Goal: Check status: Check status

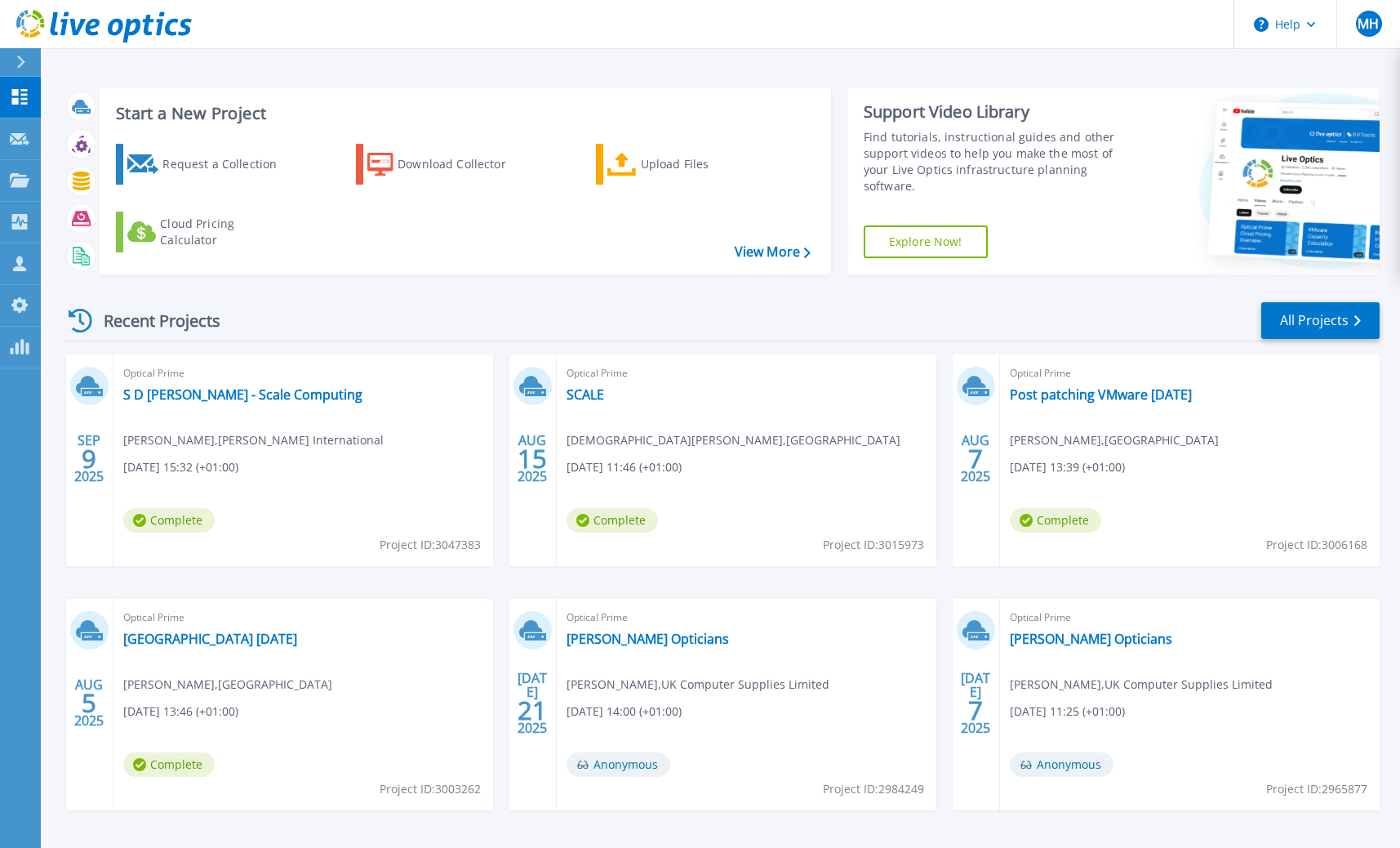
click at [1044, 385] on div "Optical Prime Post patching VMware [DATE] [PERSON_NAME] , [GEOGRAPHIC_DATA] [DA…" at bounding box center [1190, 460] width 380 height 212
click at [1046, 390] on link "Post patching VMware [DATE]" at bounding box center [1101, 395] width 182 height 16
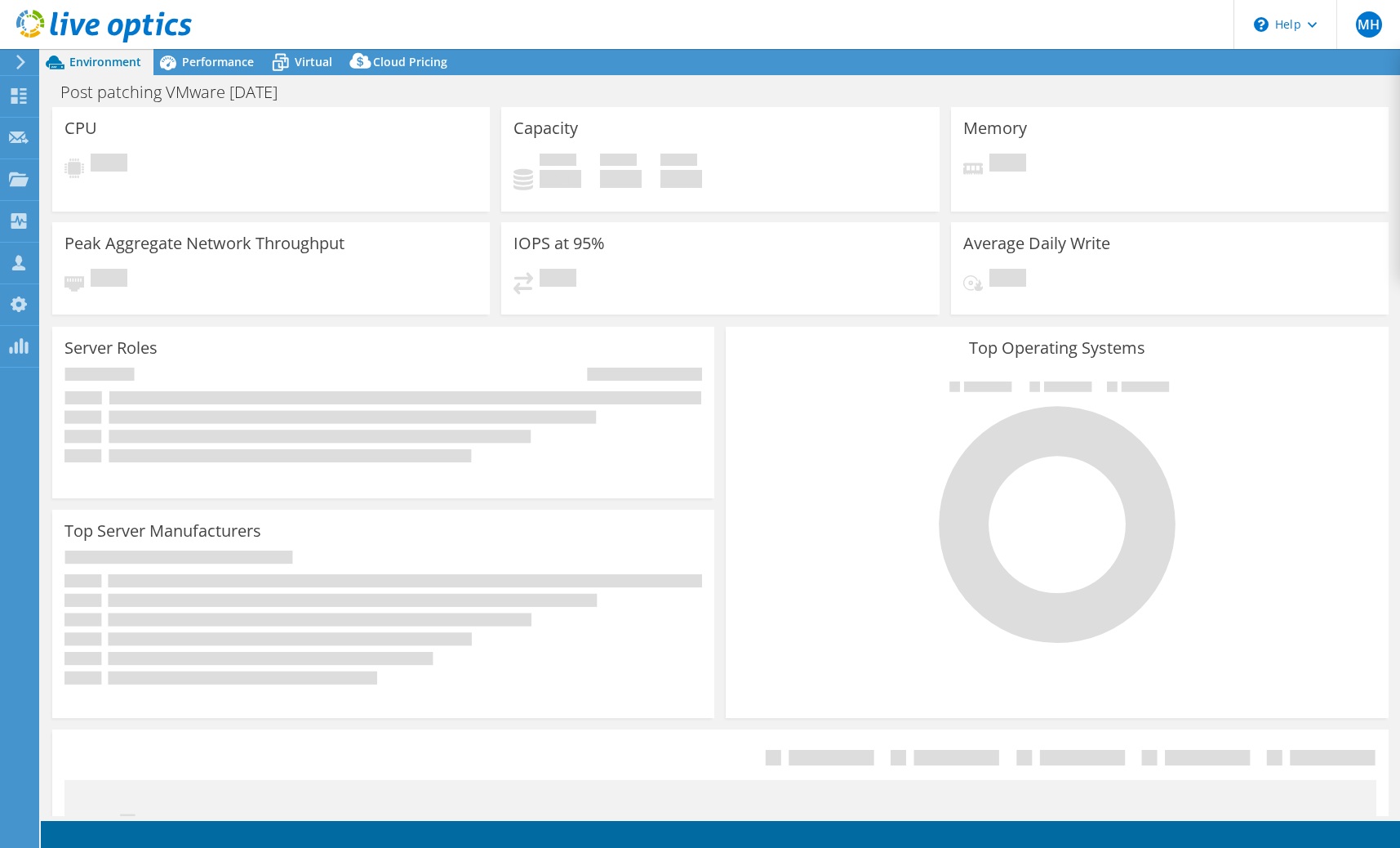
select select "EULondon"
select select "GBP"
